Goal: Information Seeking & Learning: Find specific fact

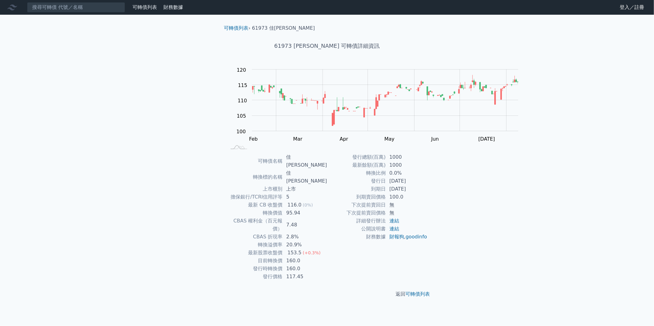
scroll to position [56, 0]
click at [219, 42] on h1 "61973 [PERSON_NAME] 可轉債詳細資訊" at bounding box center [327, 46] width 216 height 9
drag, startPoint x: 270, startPoint y: 209, endPoint x: 291, endPoint y: 209, distance: 21.5
click at [291, 217] on td "7.48" at bounding box center [305, 225] width 44 height 16
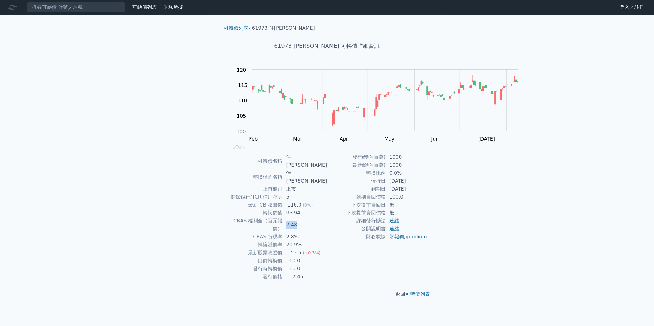
click at [291, 217] on td "7.48" at bounding box center [305, 225] width 44 height 16
